Goal: Information Seeking & Learning: Learn about a topic

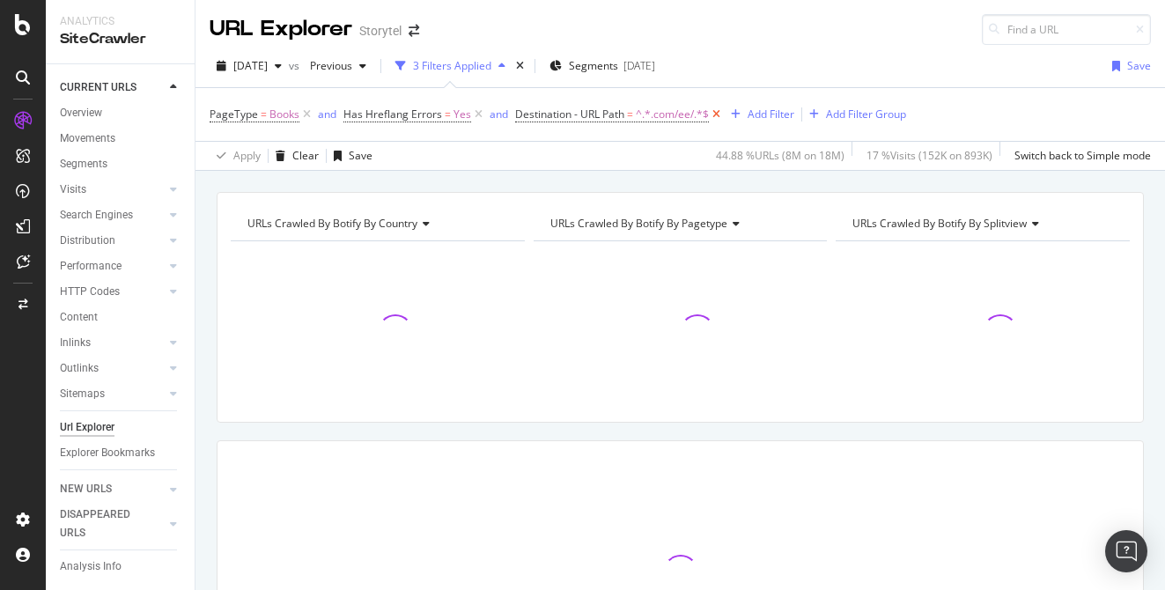
click at [714, 114] on icon at bounding box center [716, 115] width 15 height 18
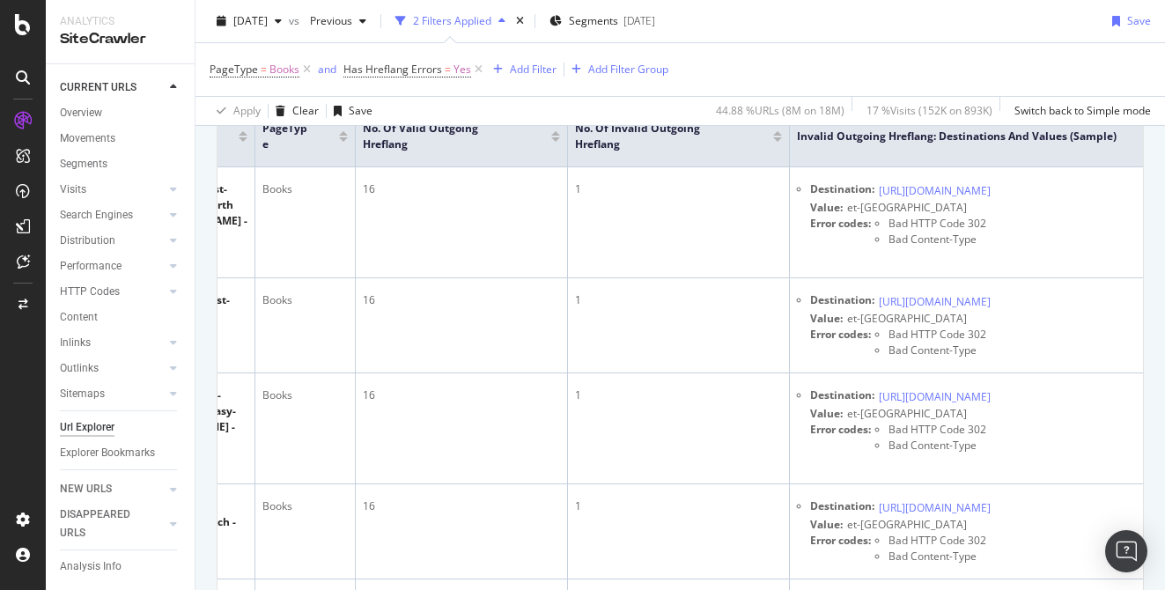
scroll to position [100, 0]
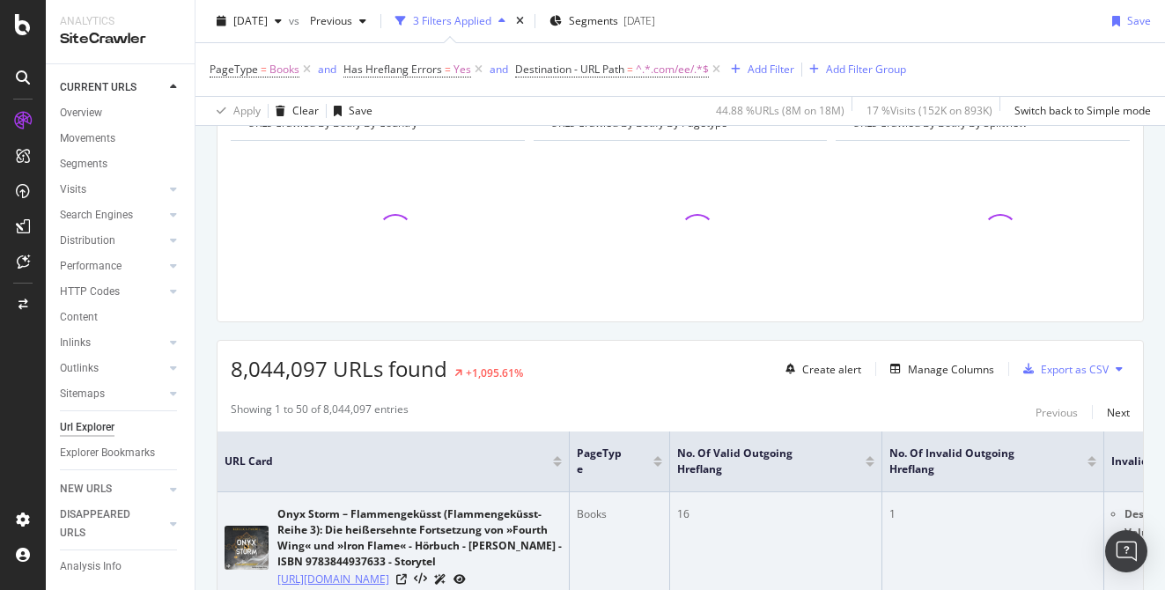
click at [389, 582] on link "https://www.storytel.com/de/books/onyx-storm-flammengeküsst-flammengeküsst-reih…" at bounding box center [333, 580] width 112 height 18
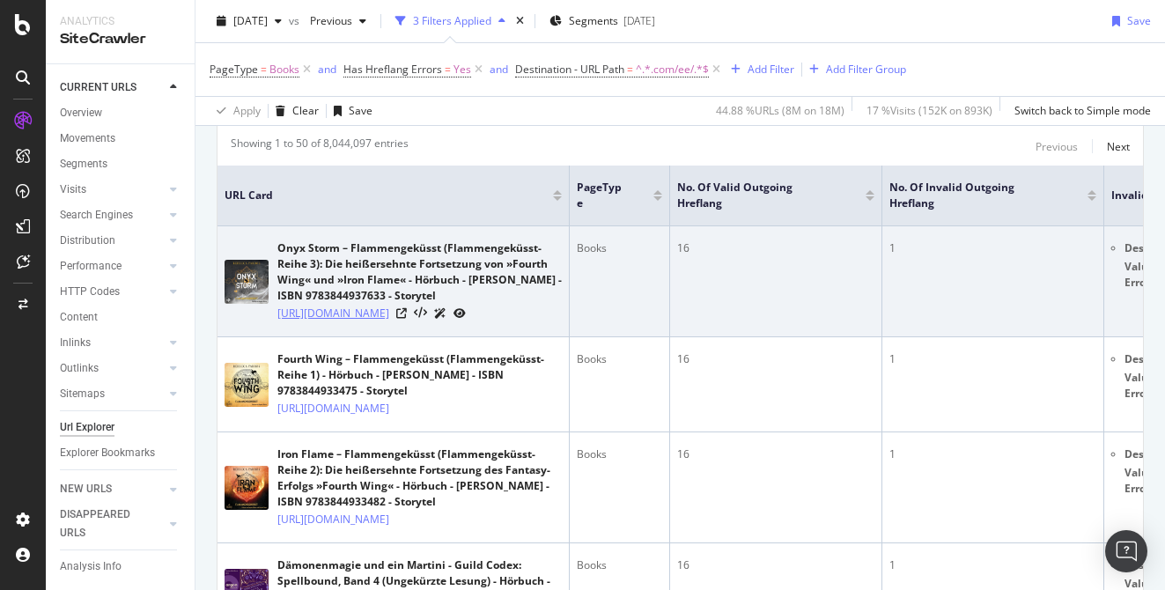
scroll to position [382, 0]
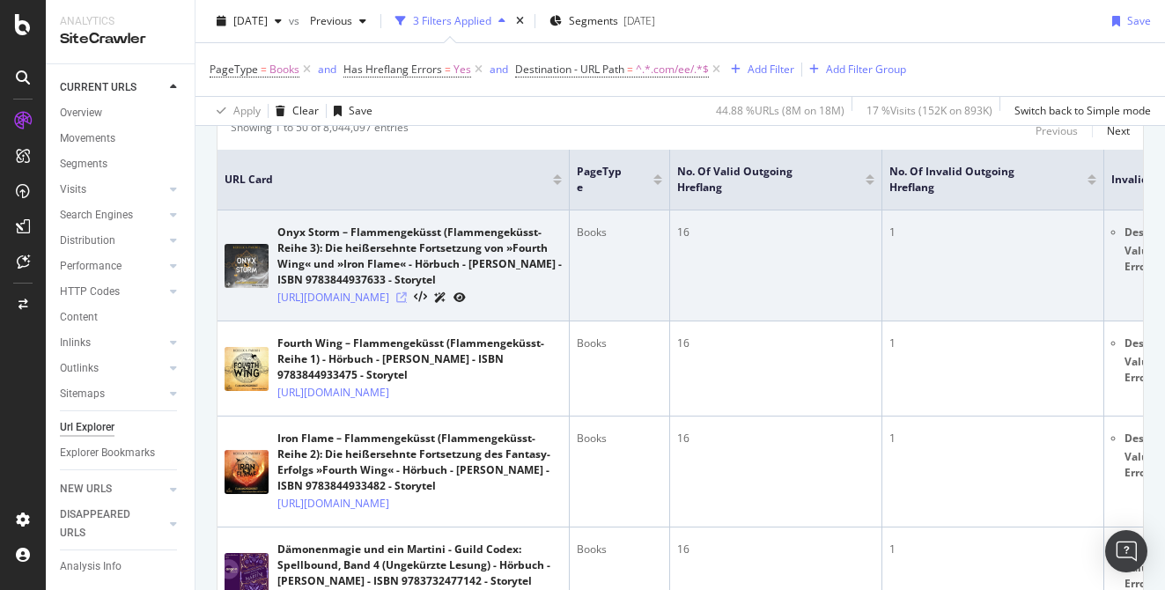
click at [407, 303] on icon at bounding box center [401, 297] width 11 height 11
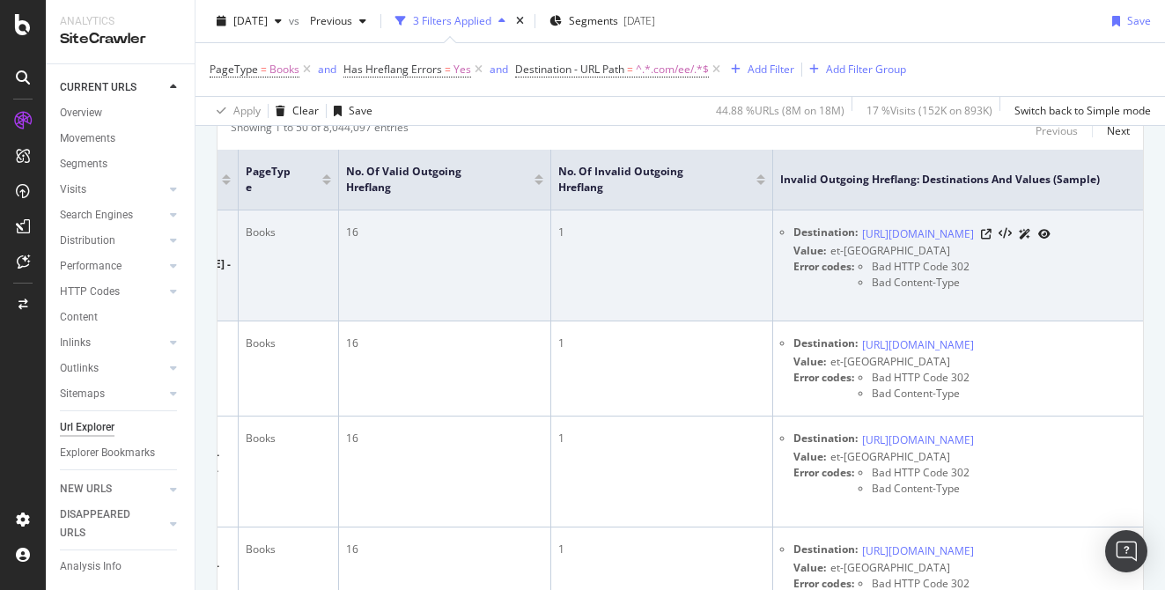
scroll to position [0, 0]
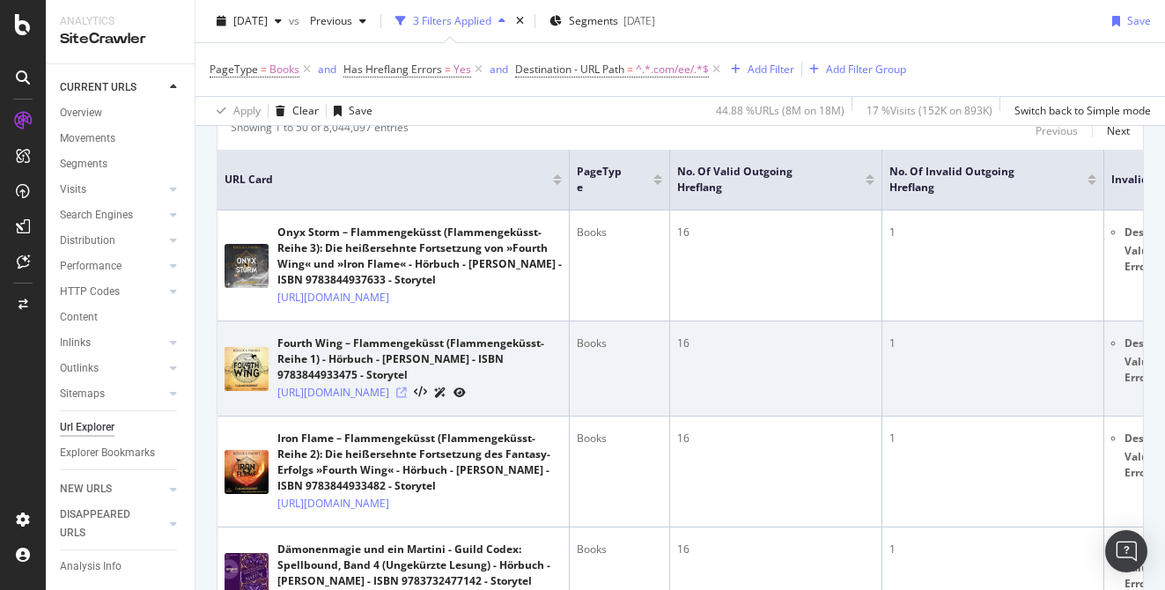
click at [407, 398] on icon at bounding box center [401, 392] width 11 height 11
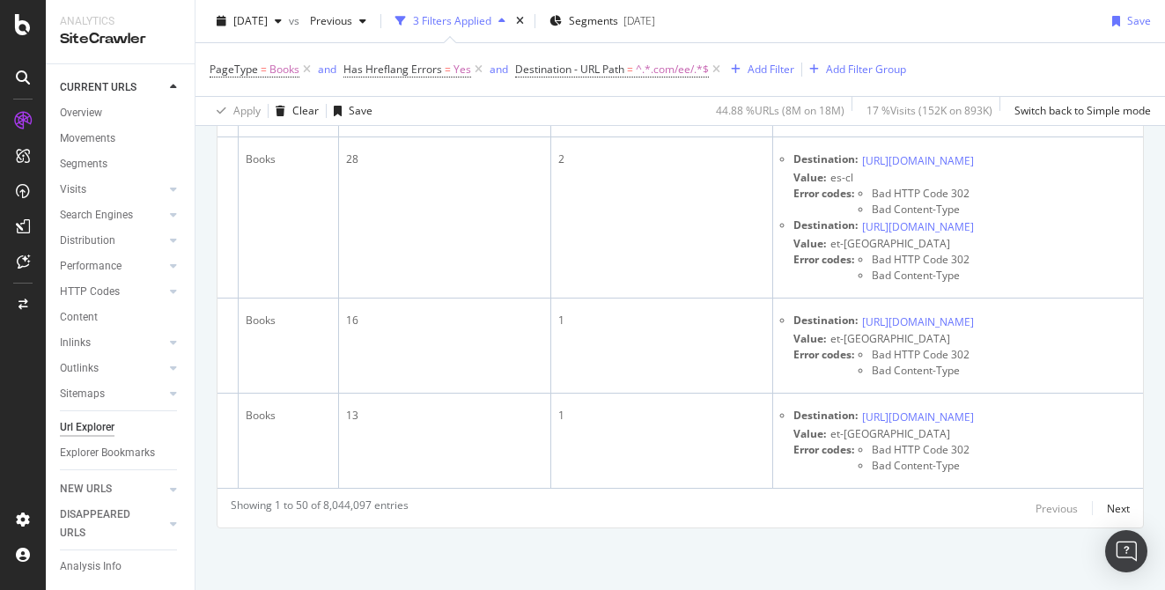
scroll to position [7021, 0]
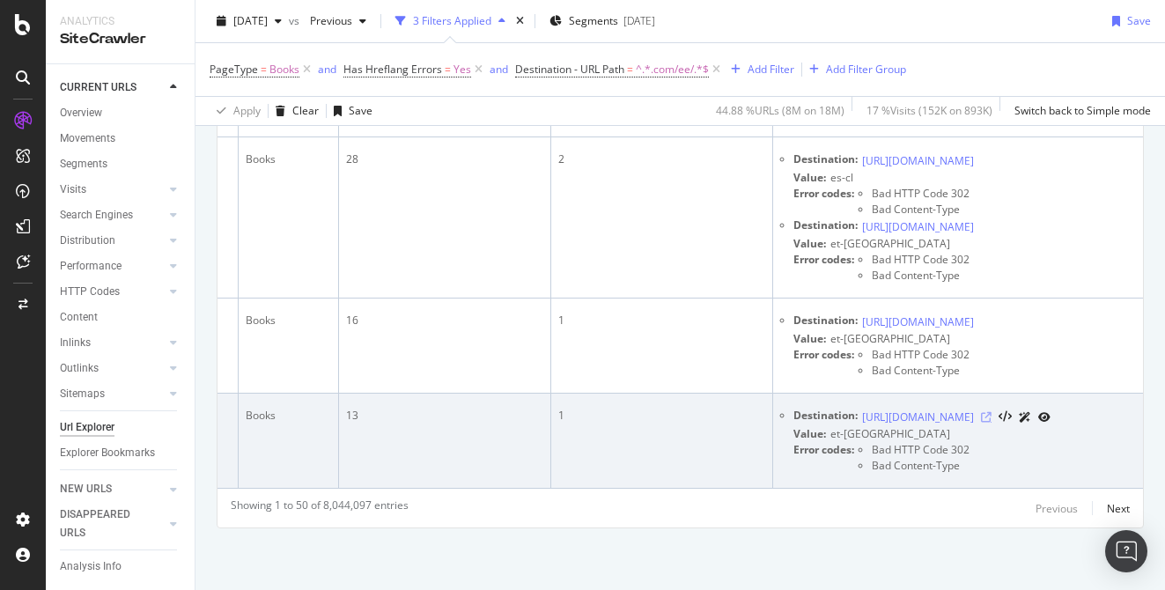
click at [991, 423] on icon at bounding box center [986, 417] width 11 height 11
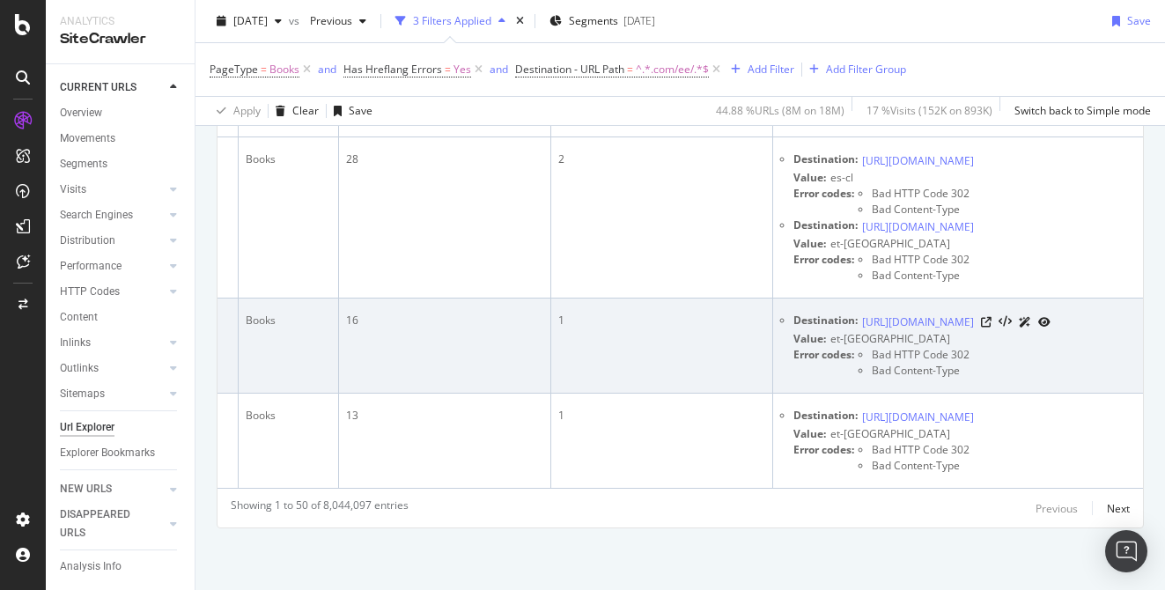
click at [591, 384] on td "1" at bounding box center [662, 345] width 222 height 95
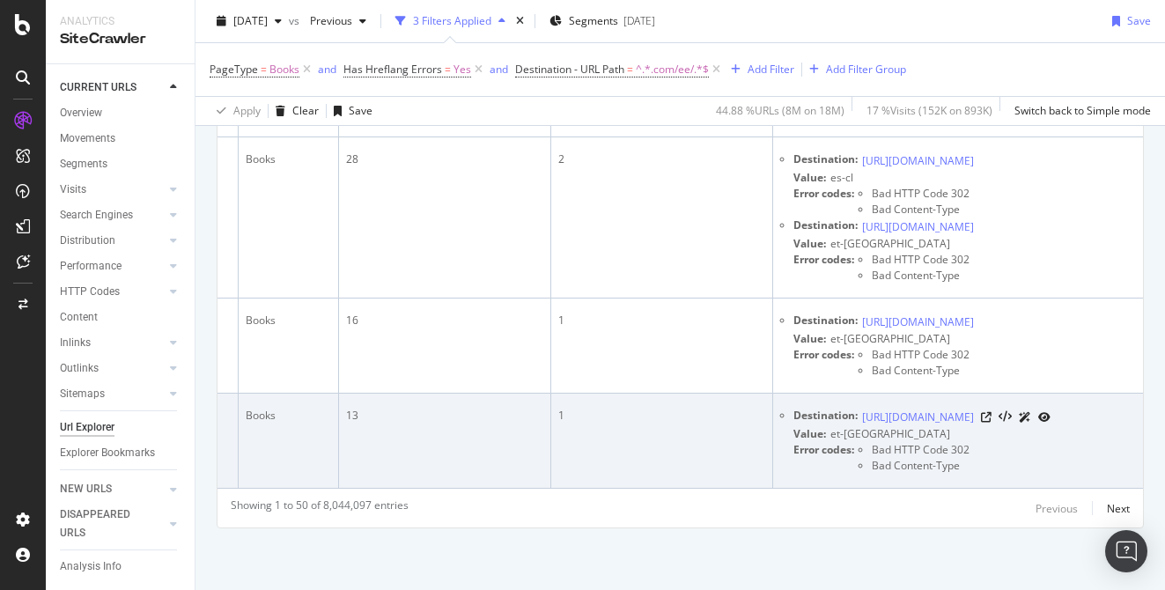
click at [611, 424] on div "1" at bounding box center [661, 416] width 207 height 16
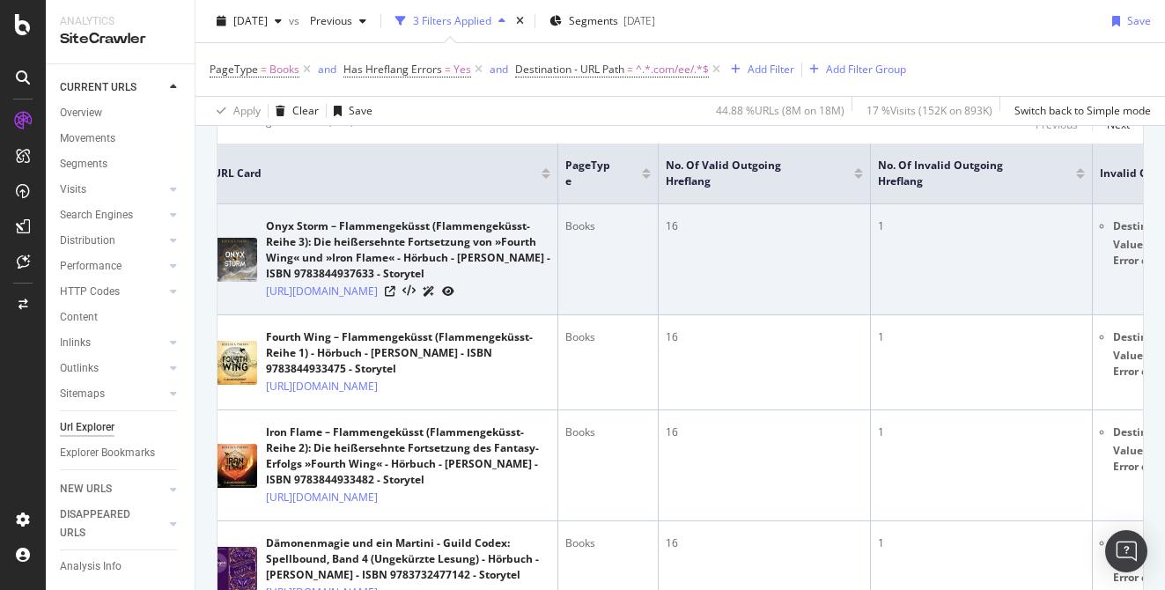
scroll to position [0, 0]
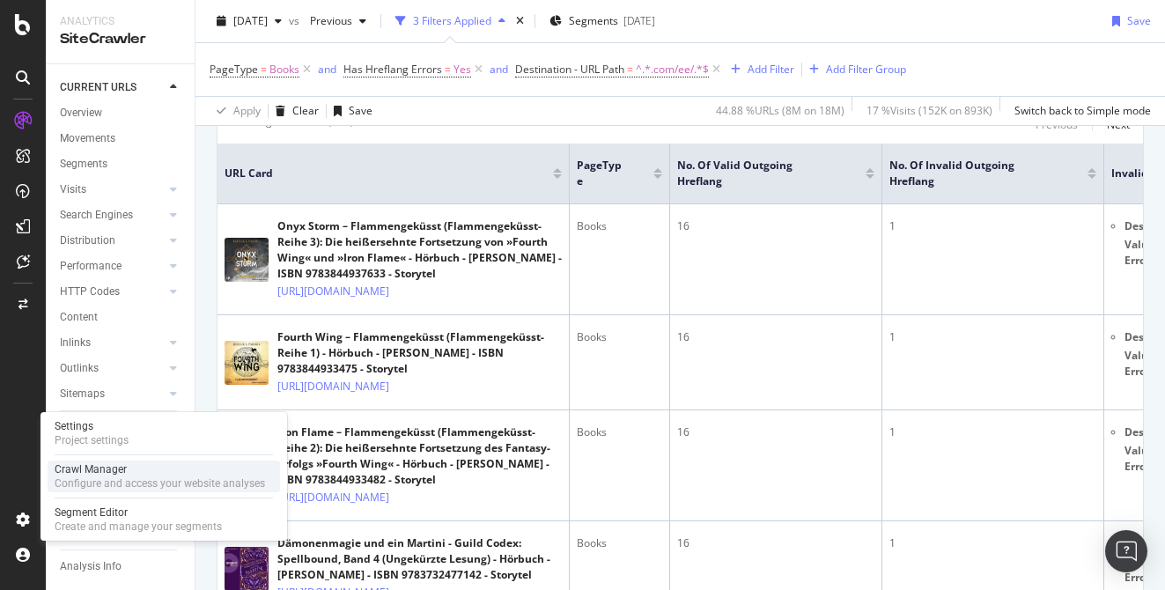
click at [103, 481] on div "Configure and access your website analyses" at bounding box center [160, 483] width 210 height 14
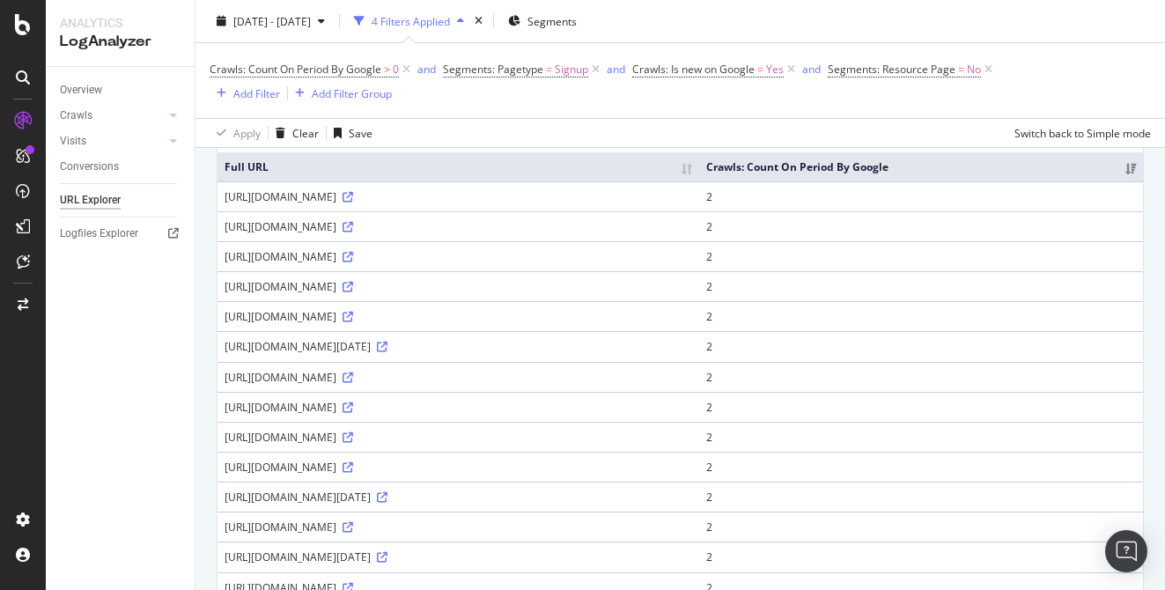
scroll to position [147, 0]
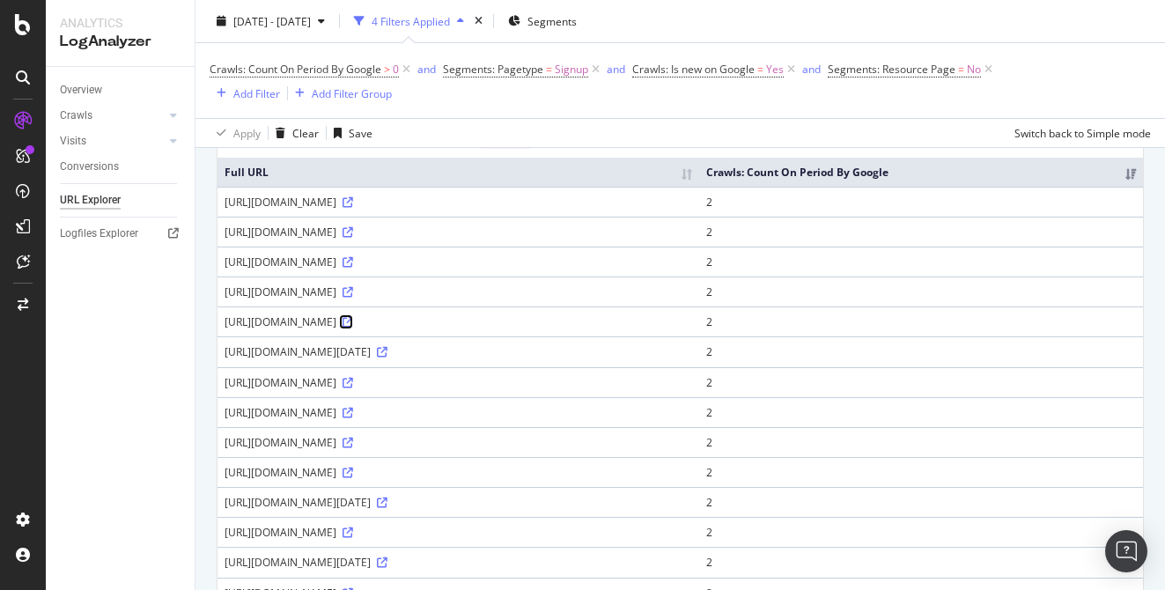
click at [353, 321] on icon at bounding box center [348, 322] width 11 height 11
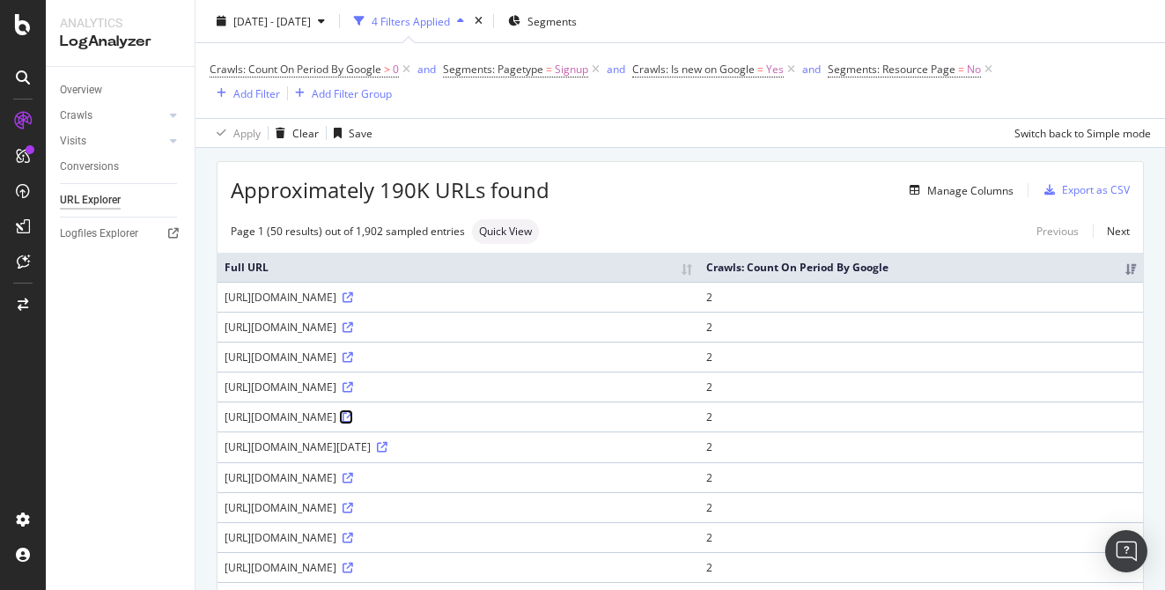
scroll to position [53, 0]
click at [591, 102] on div "Crawls: Count On Period By Google > 0 and Segments: Pagetype = Signup and Crawl…" at bounding box center [680, 80] width 941 height 47
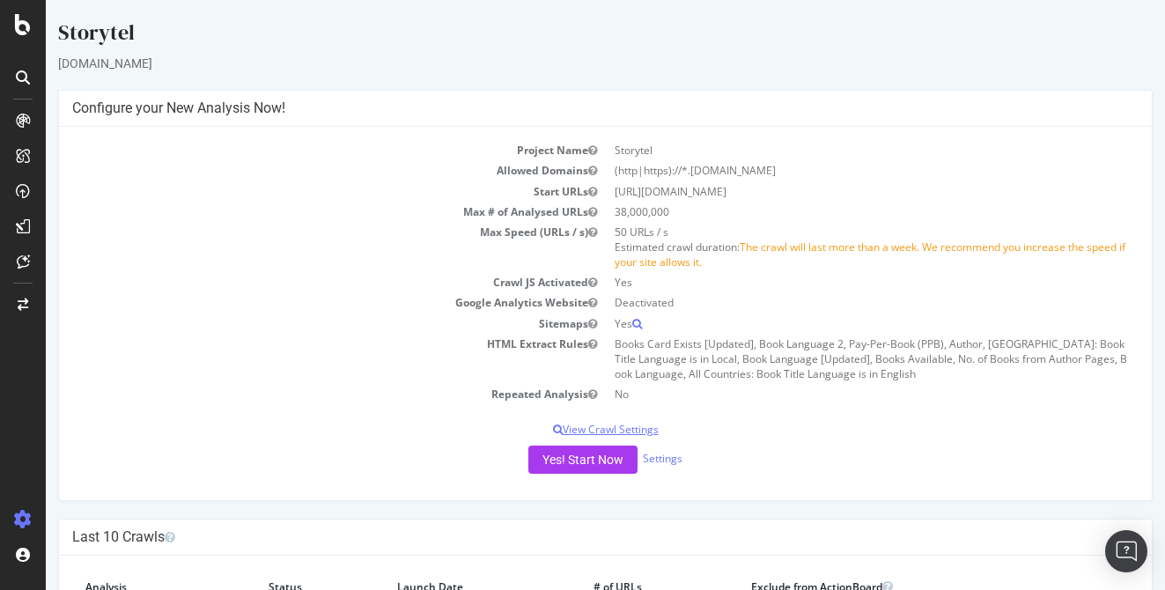
click at [635, 426] on p "View Crawl Settings" at bounding box center [605, 429] width 1066 height 15
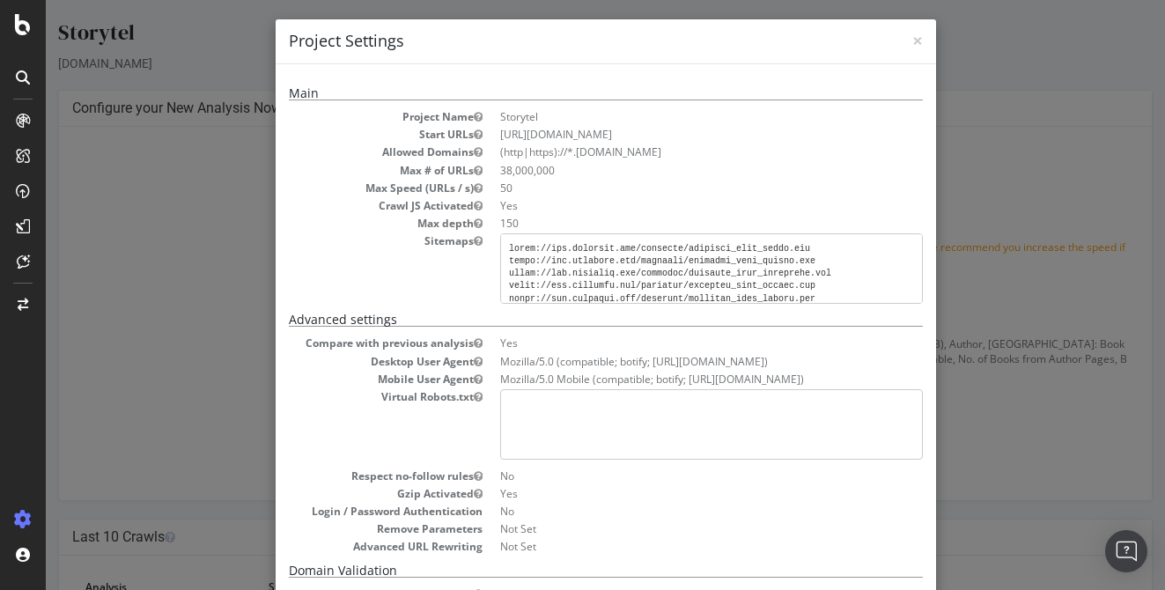
click at [678, 251] on pre at bounding box center [711, 268] width 423 height 70
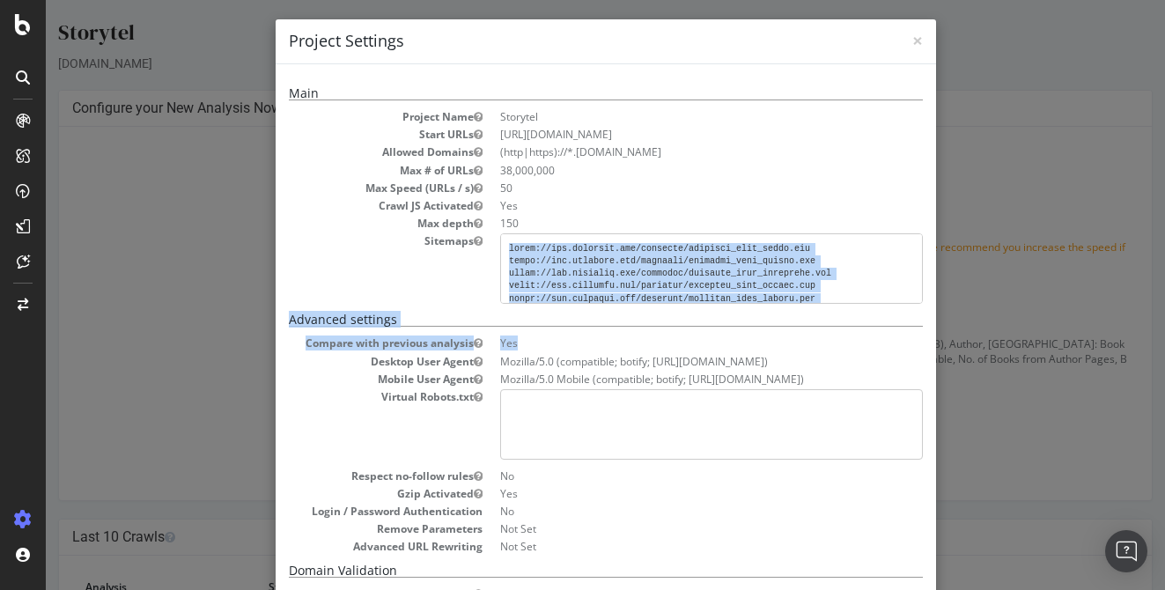
scroll to position [287, 0]
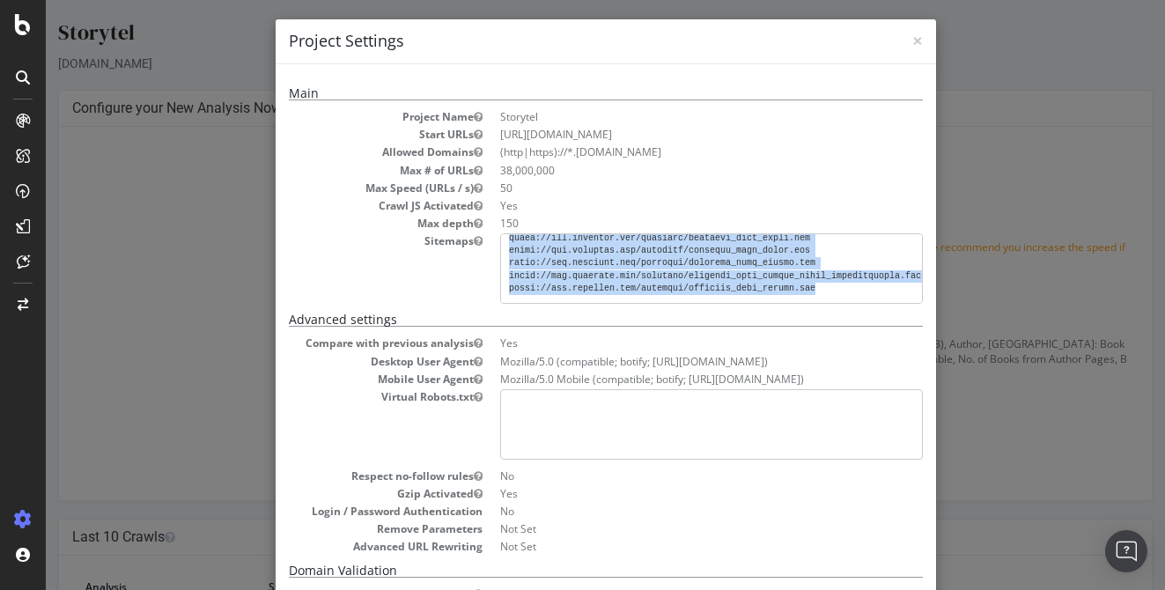
drag, startPoint x: 509, startPoint y: 247, endPoint x: 834, endPoint y: 289, distance: 327.6
click at [834, 289] on pre at bounding box center [711, 268] width 423 height 70
copy pre "https://www.storytel.com/sitemaps/sitemaps_full_italy.xml https://www.storytel.…"
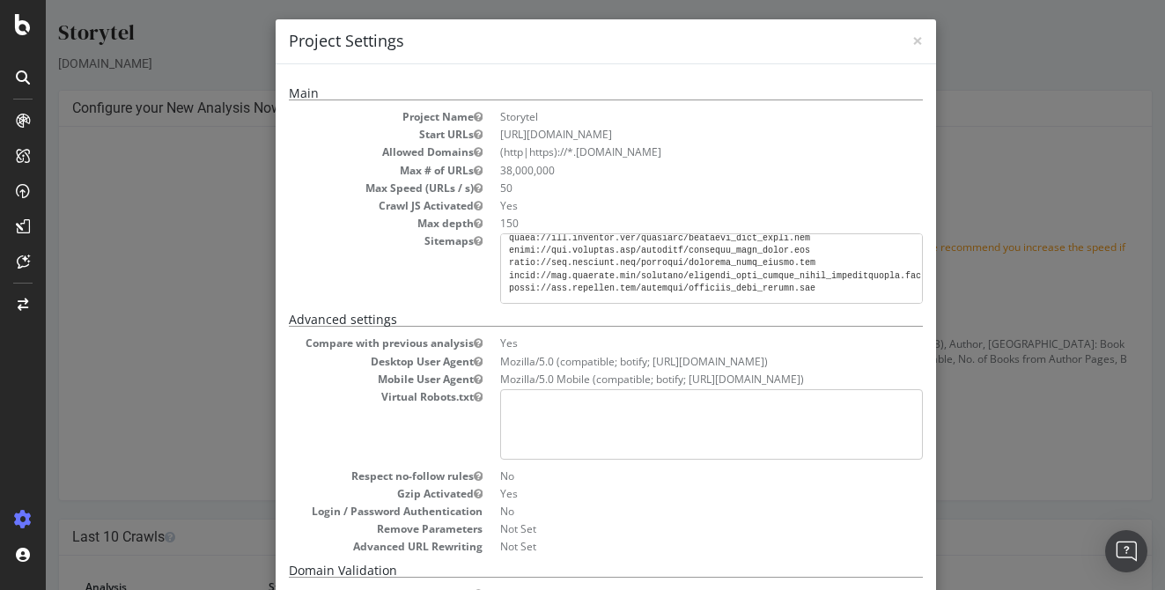
click at [522, 368] on dd "Mozilla/5.0 (compatible; botify; http://botify.com)" at bounding box center [711, 361] width 423 height 15
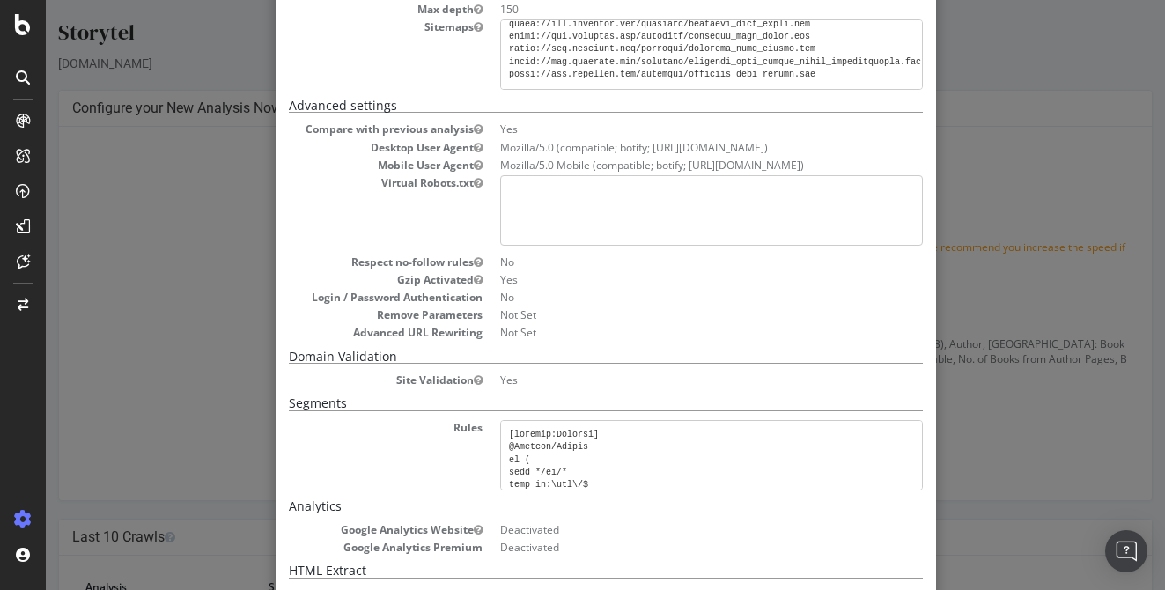
scroll to position [239, 0]
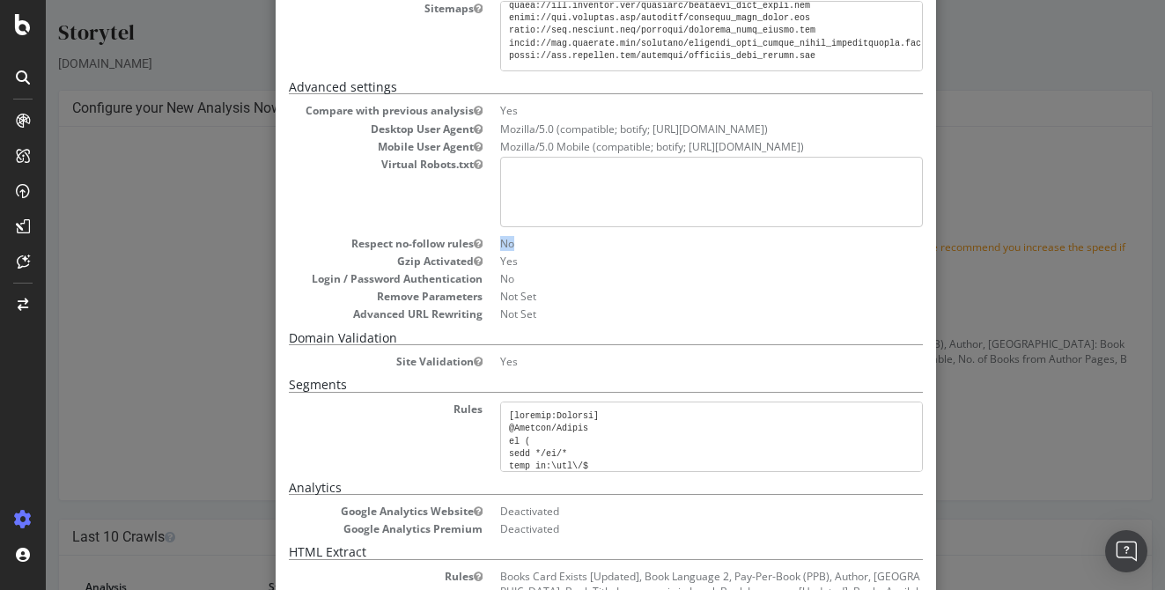
drag, startPoint x: 503, startPoint y: 240, endPoint x: 523, endPoint y: 240, distance: 20.3
click at [523, 240] on dd "No" at bounding box center [711, 243] width 423 height 15
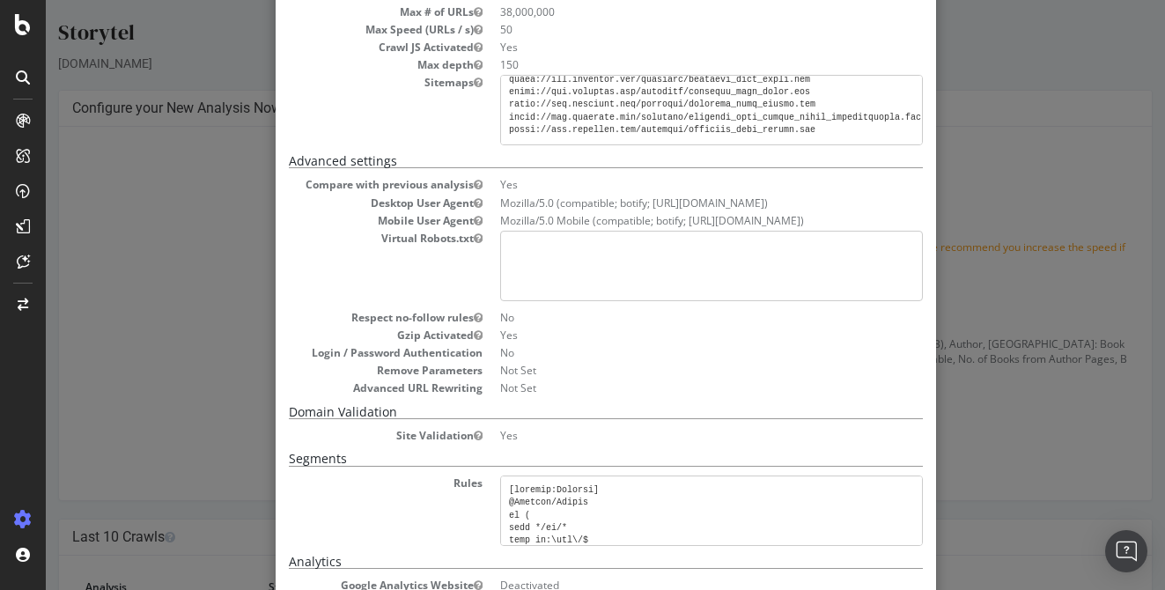
scroll to position [0, 0]
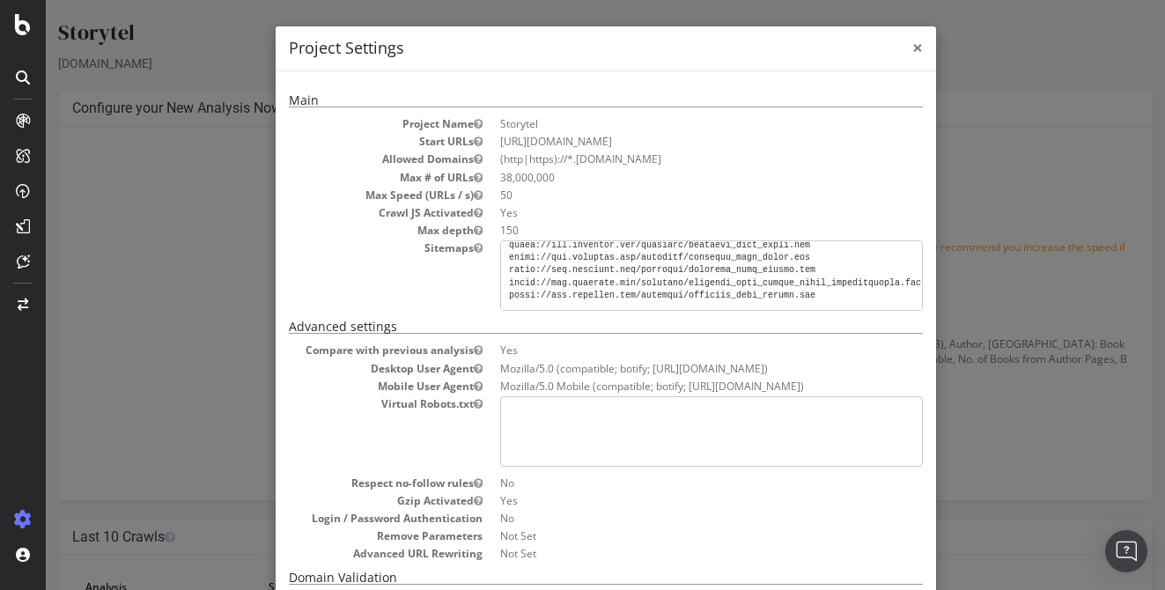
click at [918, 46] on span "×" at bounding box center [917, 47] width 11 height 25
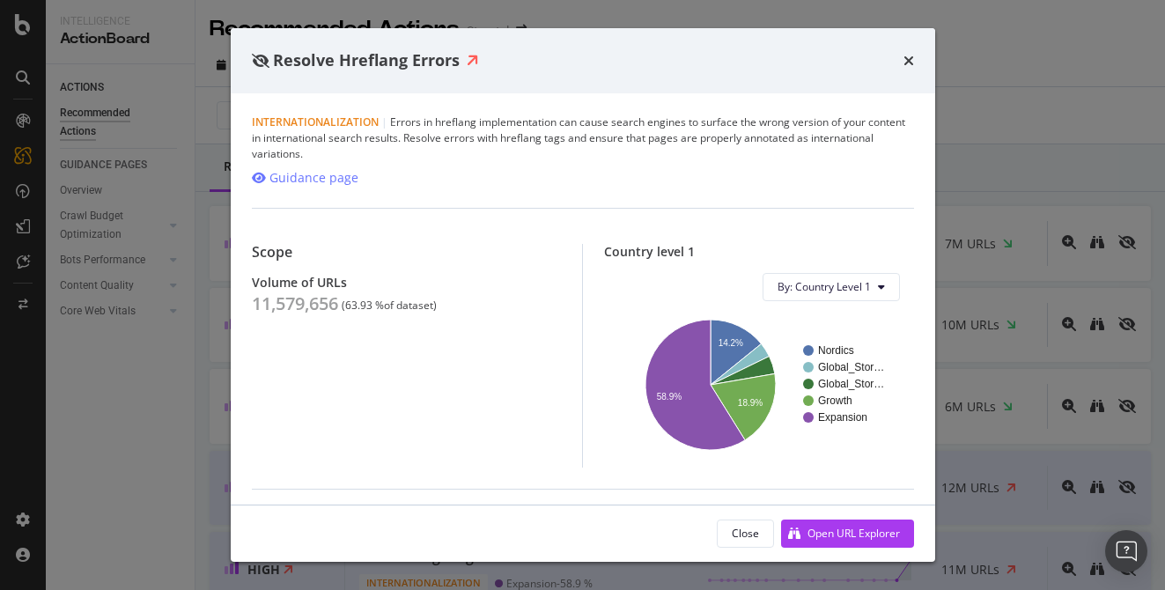
scroll to position [68, 0]
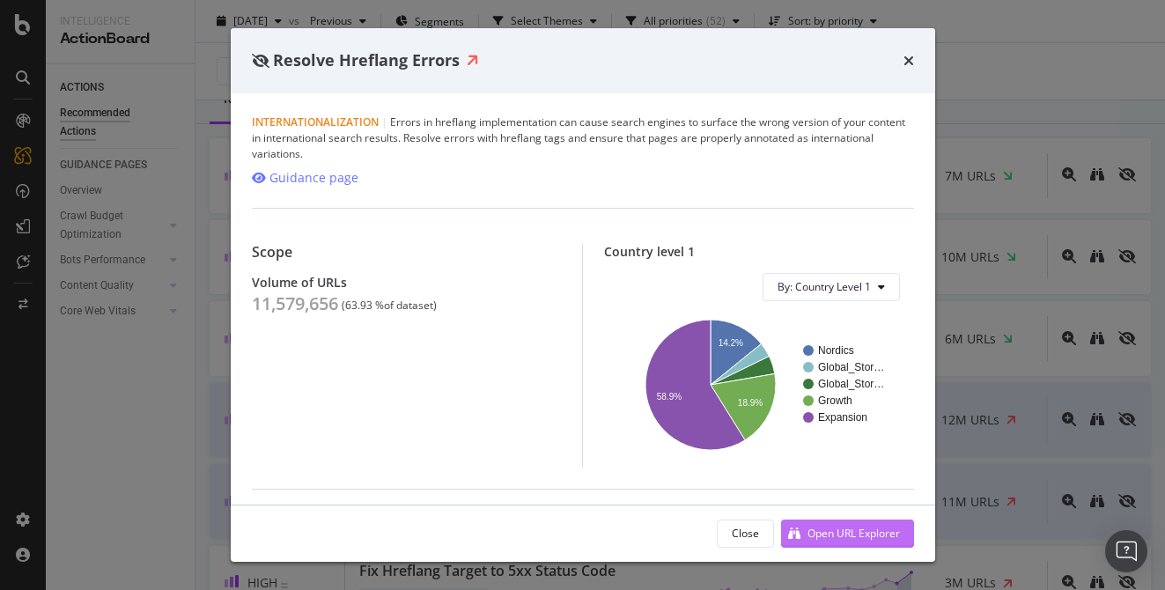
click at [836, 527] on div "Open URL Explorer" at bounding box center [853, 533] width 92 height 15
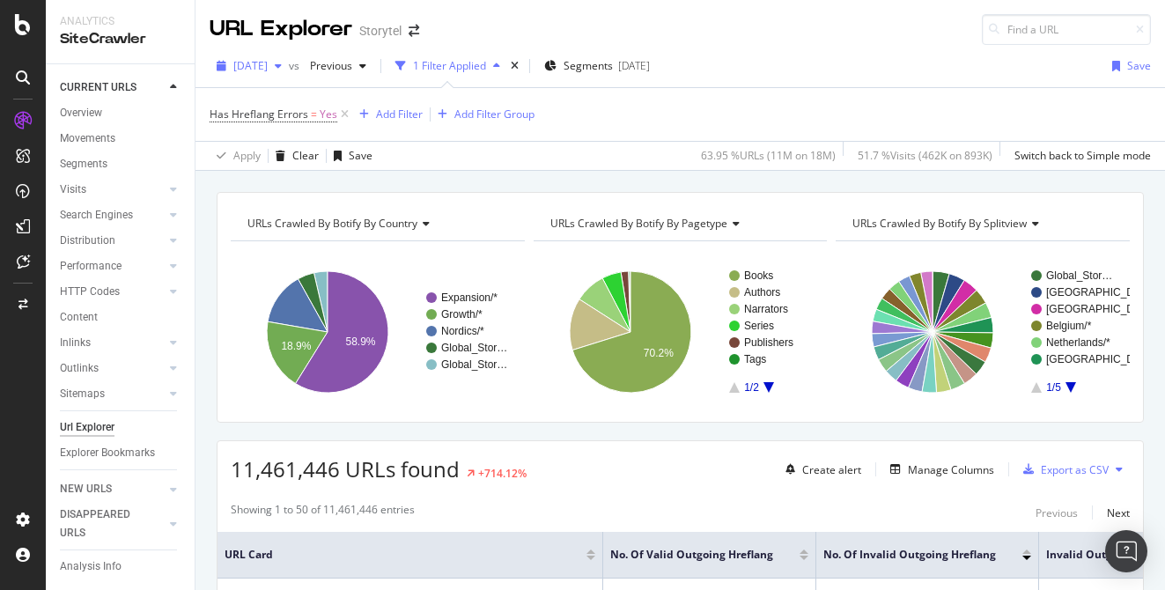
click at [268, 67] on span "2025 Aug. 22nd" at bounding box center [250, 65] width 34 height 15
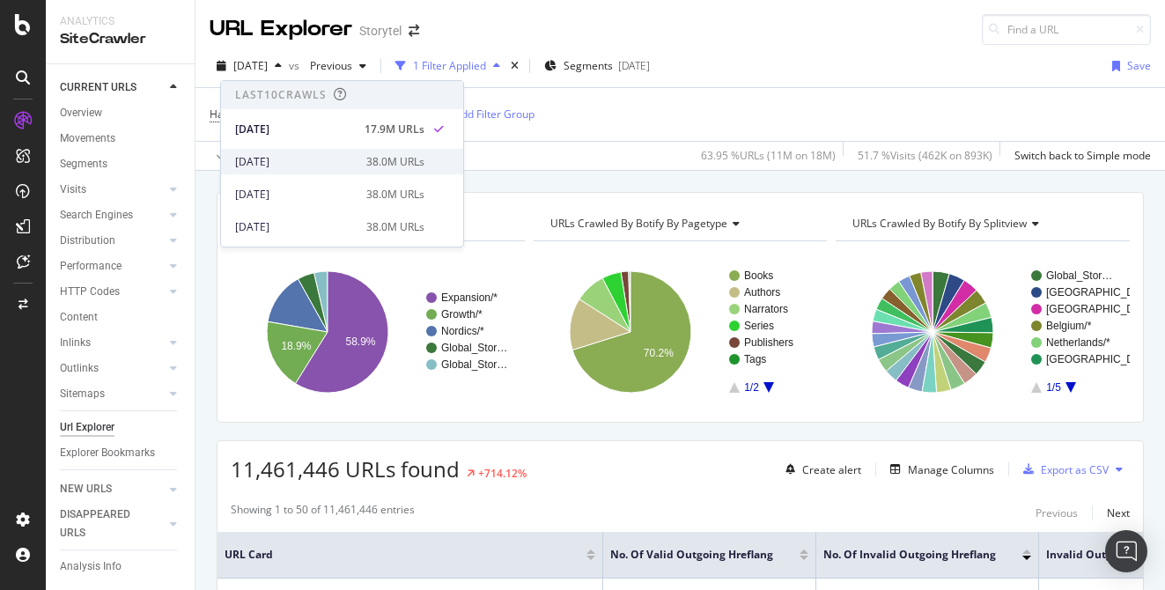
click at [315, 155] on div "2025 Jul. 25th" at bounding box center [295, 162] width 121 height 16
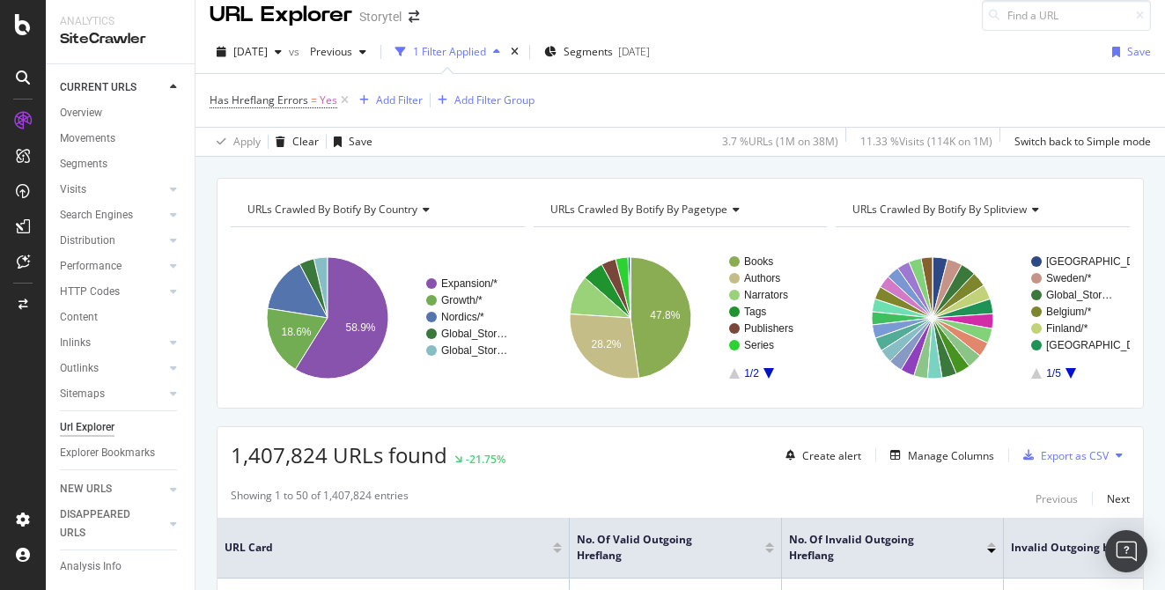
scroll to position [10, 0]
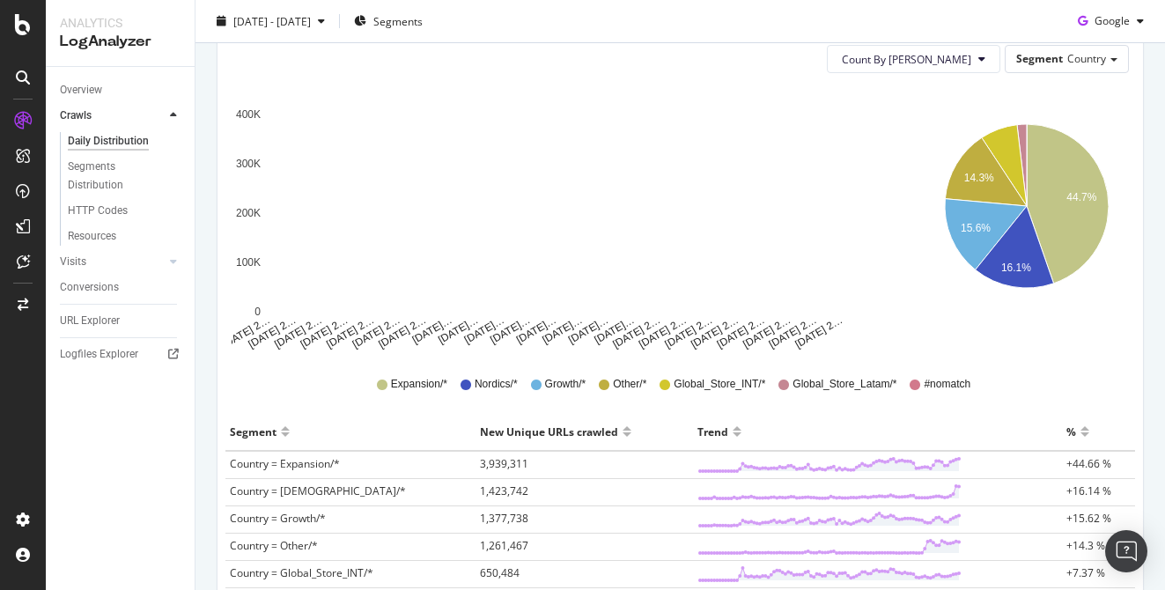
scroll to position [136, 0]
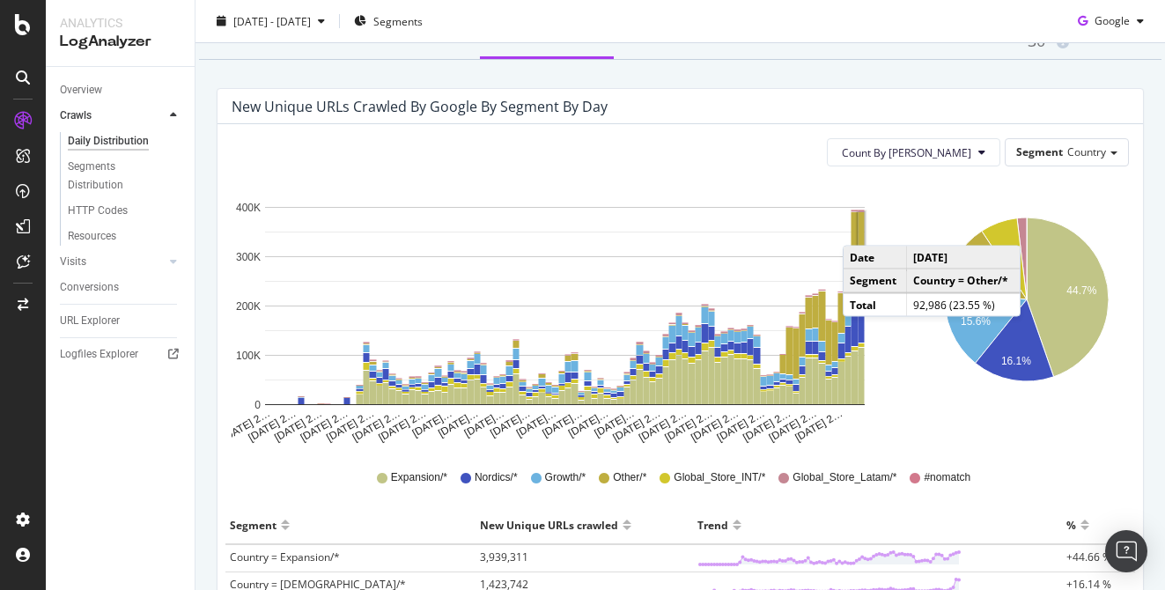
click at [860, 228] on rect "A chart." at bounding box center [861, 234] width 6 height 45
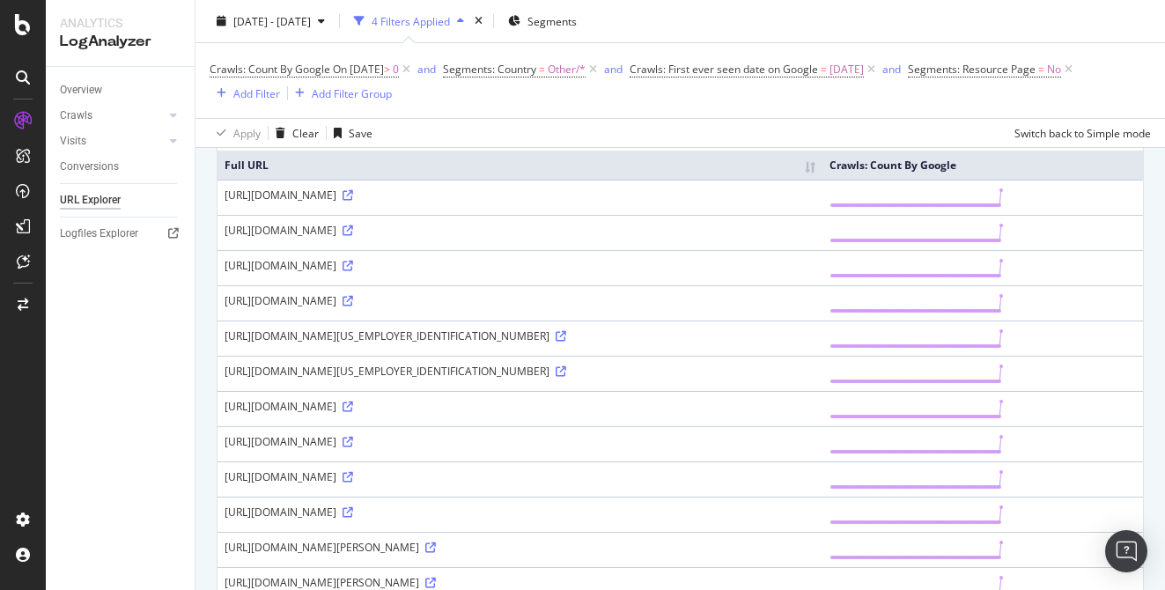
scroll to position [168, 0]
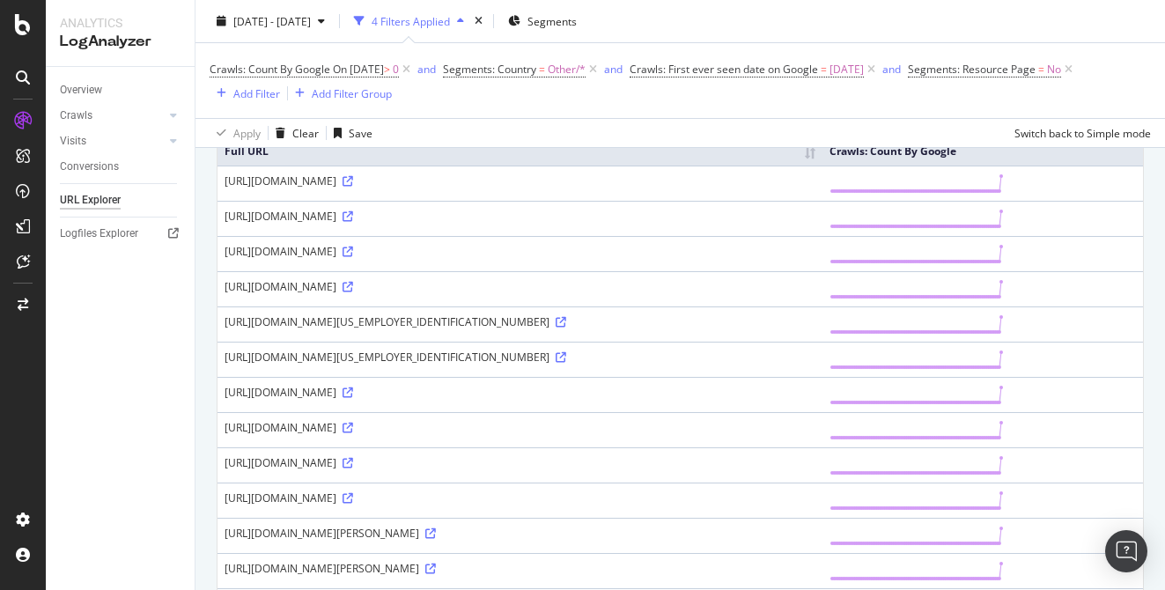
click at [353, 470] on div "[URL][DOMAIN_NAME]" at bounding box center [520, 462] width 591 height 15
copy div "cl"
click at [765, 217] on div "[URL][DOMAIN_NAME]" at bounding box center [520, 216] width 591 height 15
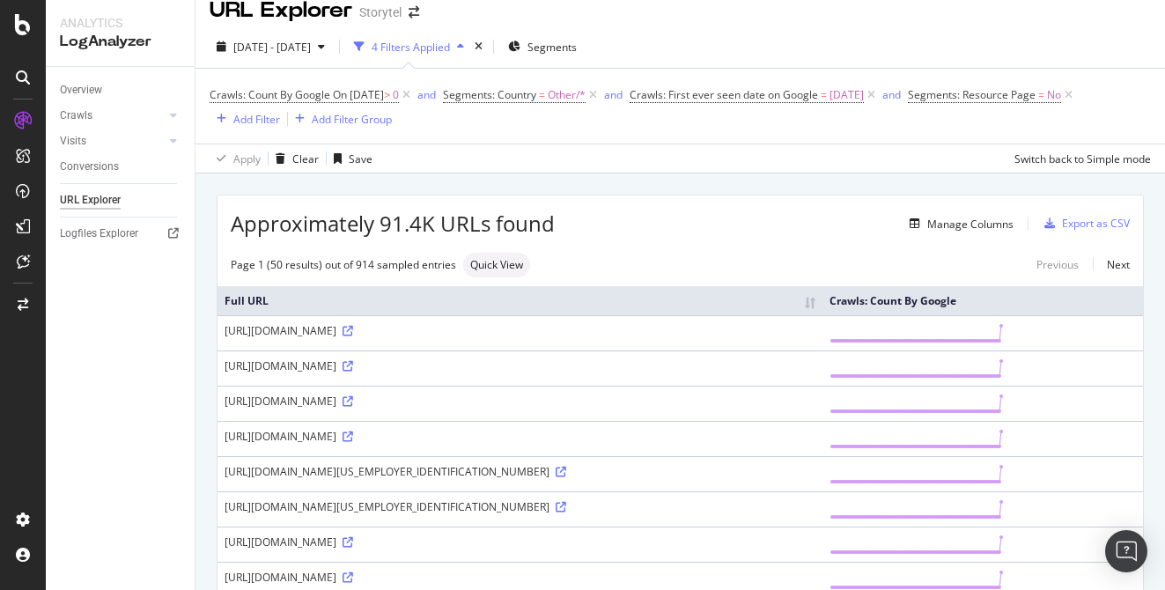
scroll to position [0, 0]
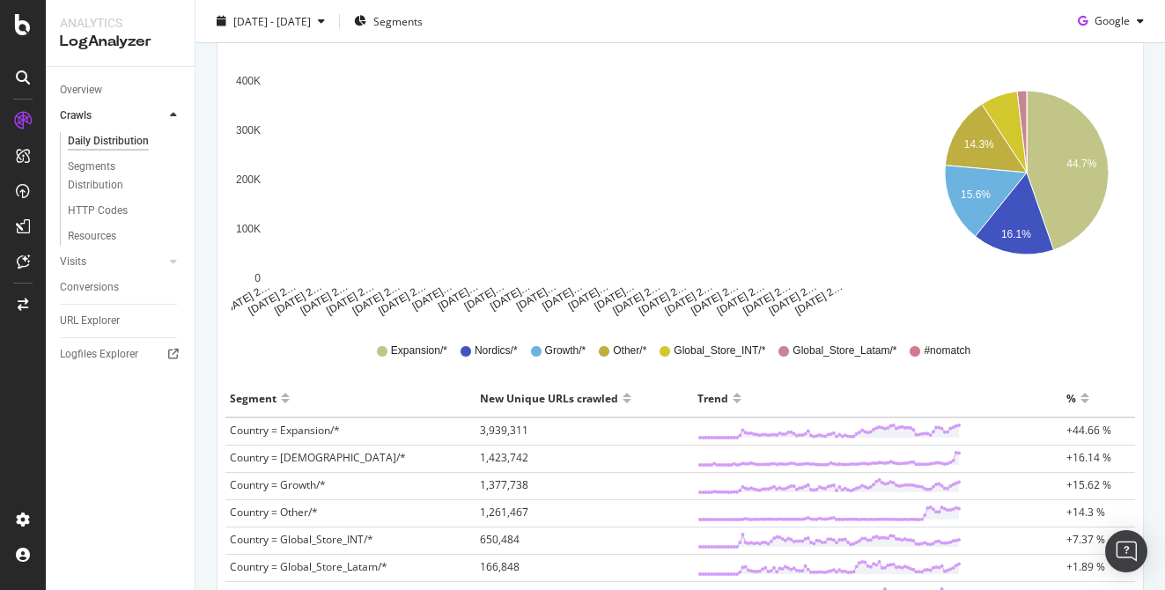
scroll to position [259, 0]
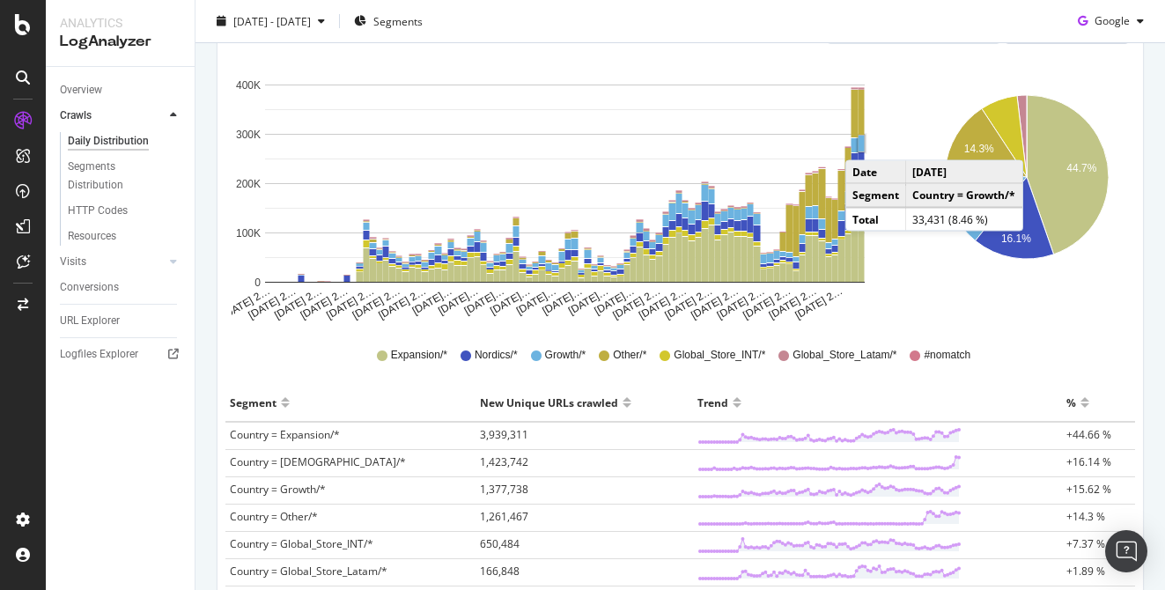
click at [957, 285] on icon "44.7% 14.3% 15.6% 16.1%" at bounding box center [1027, 190] width 204 height 264
click at [1031, 312] on icon "44.7% 14.3% 15.6% 16.1%" at bounding box center [1027, 190] width 204 height 264
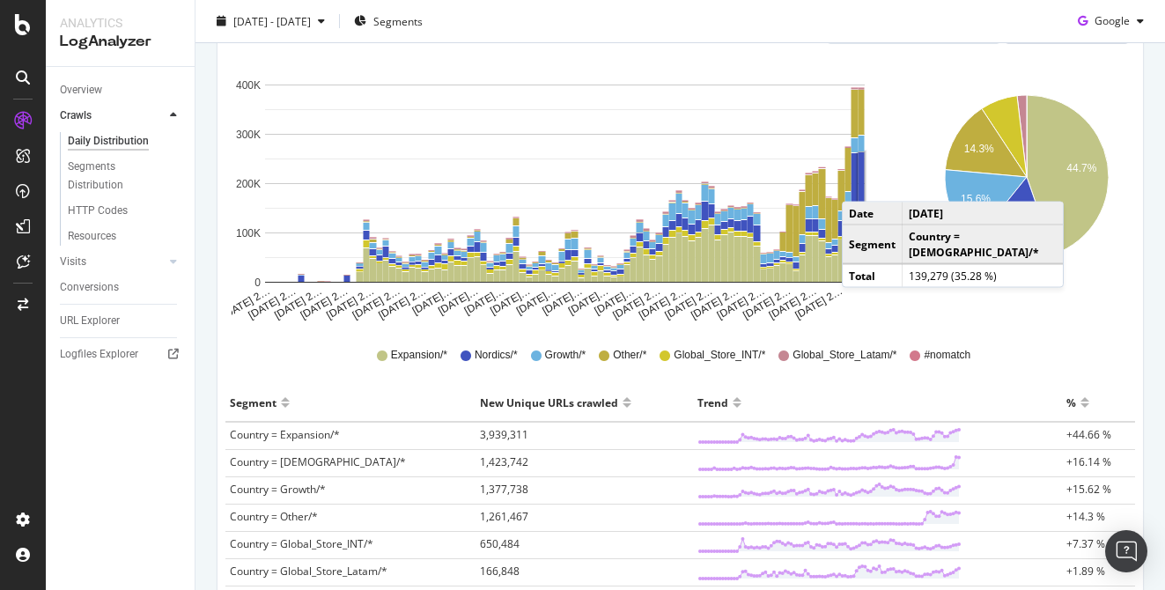
click at [859, 184] on rect "A chart." at bounding box center [861, 186] width 6 height 68
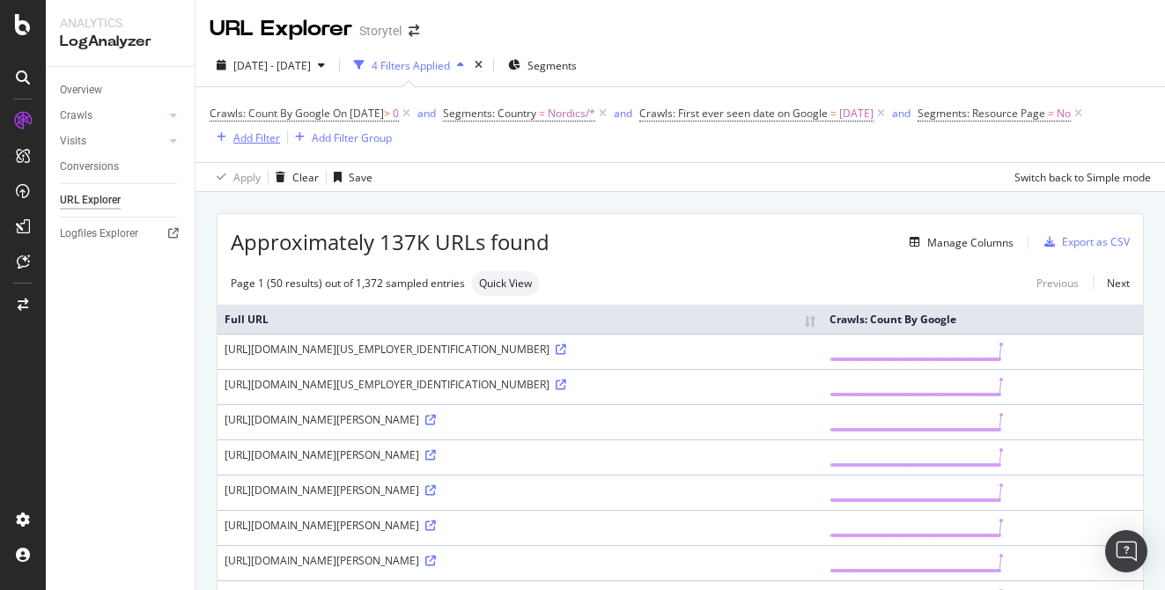
click at [255, 139] on div "Add Filter" at bounding box center [256, 137] width 47 height 15
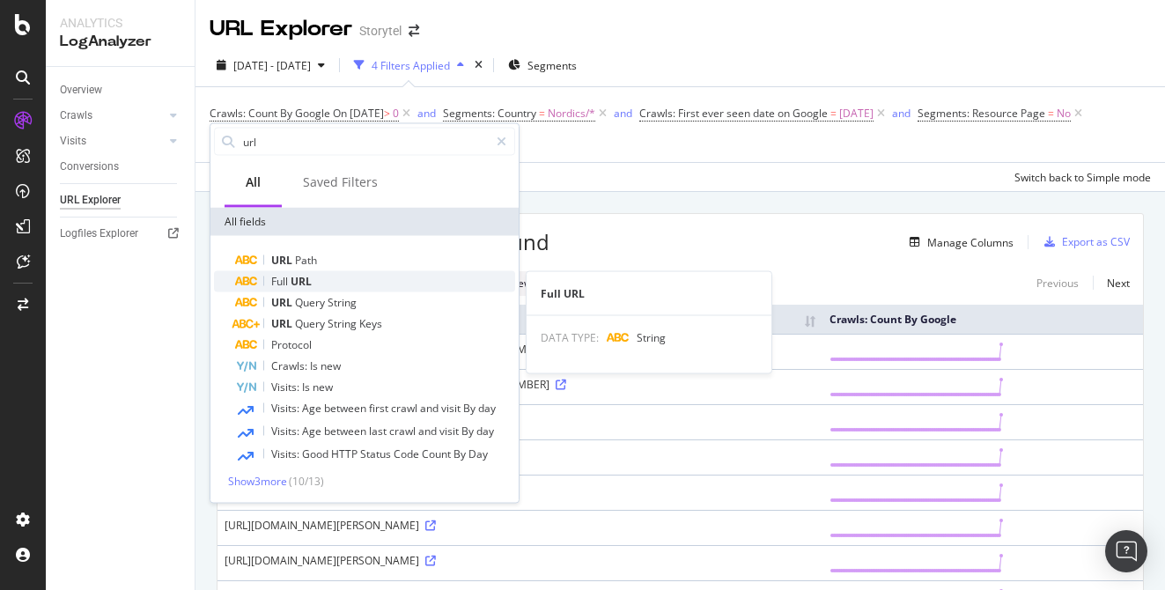
type input "url"
click at [372, 276] on div "Full URL" at bounding box center [375, 281] width 280 height 21
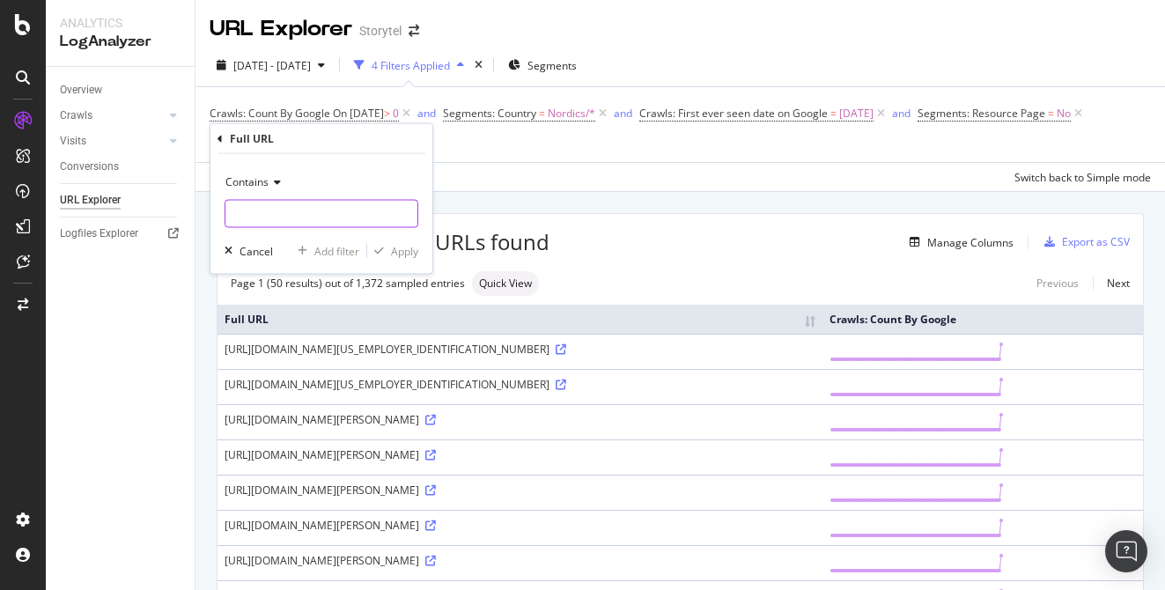
click at [321, 220] on input "text" at bounding box center [321, 214] width 192 height 28
click at [235, 213] on input "/.com/ee/" at bounding box center [308, 214] width 166 height 28
click at [328, 210] on input ".com/ee/" at bounding box center [308, 214] width 166 height 28
type input ".com/ee/"
click at [394, 247] on div "Apply" at bounding box center [404, 250] width 27 height 15
